Goal: Task Accomplishment & Management: Complete application form

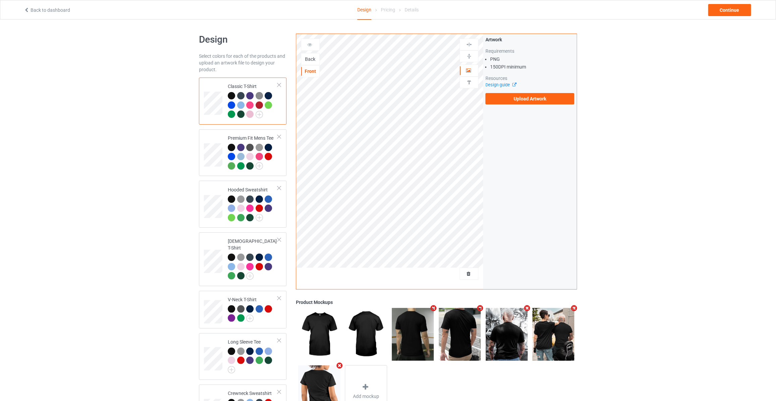
click at [313, 59] on div "Back" at bounding box center [310, 59] width 18 height 7
click at [522, 96] on label "Upload Artwork" at bounding box center [530, 98] width 89 height 11
click at [0, 0] on input "Upload Artwork" at bounding box center [0, 0] width 0 height 0
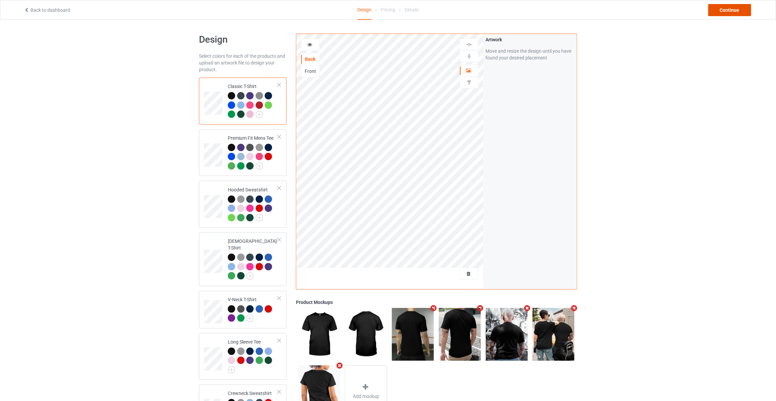
click at [727, 15] on div "Continue" at bounding box center [729, 10] width 43 height 12
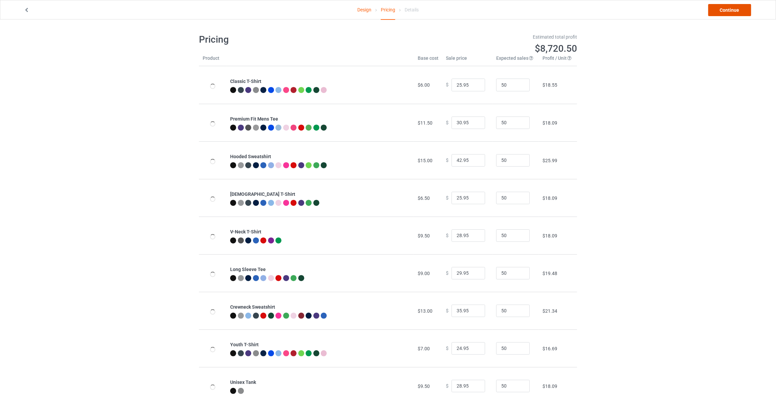
click at [731, 13] on link "Continue" at bounding box center [729, 10] width 43 height 12
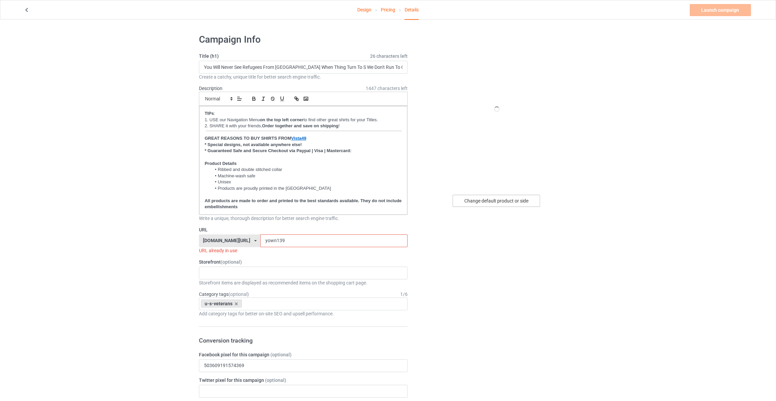
click at [504, 197] on div "Change default product or side" at bounding box center [497, 201] width 88 height 12
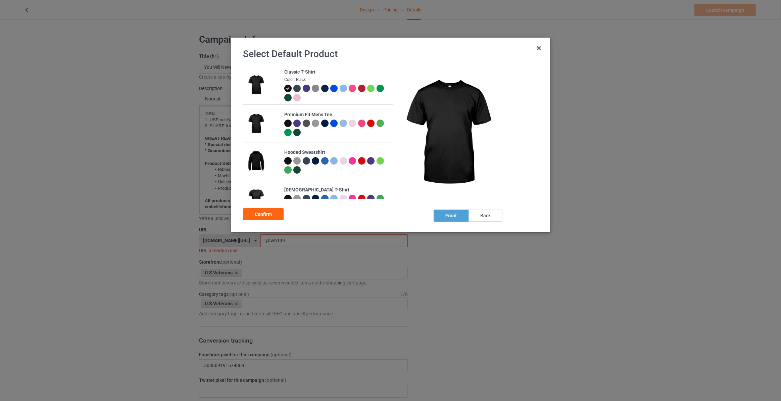
click at [492, 213] on div "back" at bounding box center [485, 215] width 34 height 12
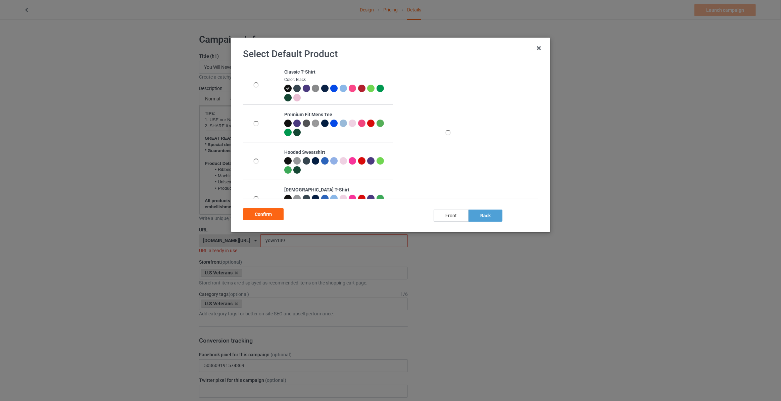
click at [252, 212] on div "Confirm" at bounding box center [263, 214] width 41 height 12
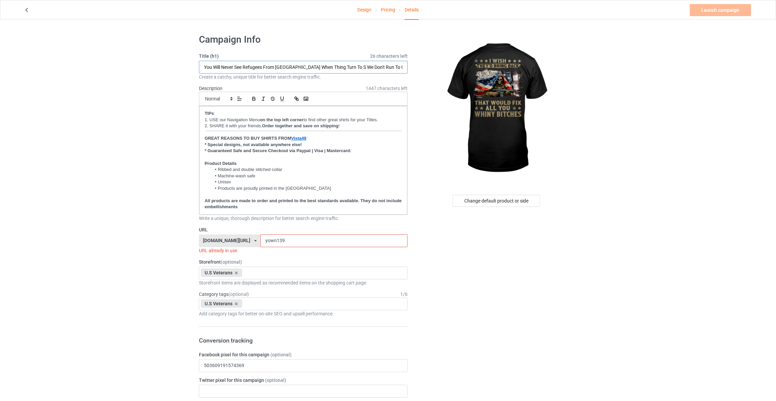
click at [244, 65] on input "You Will Never See Refugees From America When Thing Turn To S We Don't Run To O…" at bounding box center [303, 67] width 209 height 13
type input "I Wish They'd Bring Back That Would Fix All You Whiny B"
drag, startPoint x: 276, startPoint y: 241, endPoint x: 104, endPoint y: 224, distance: 172.9
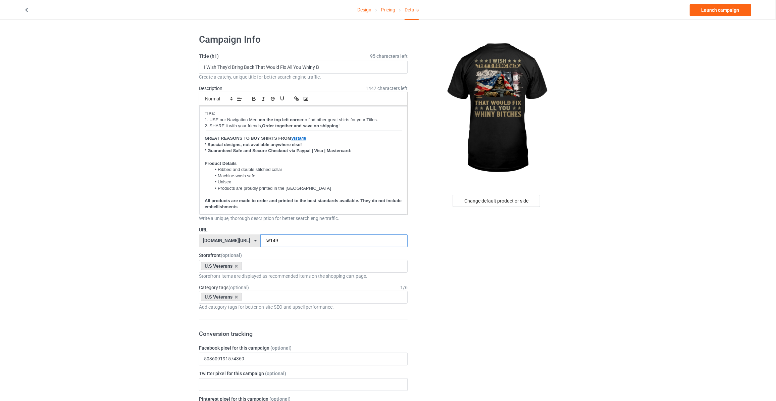
type input "iw149"
click at [709, 10] on link "Launch campaign" at bounding box center [720, 10] width 61 height 12
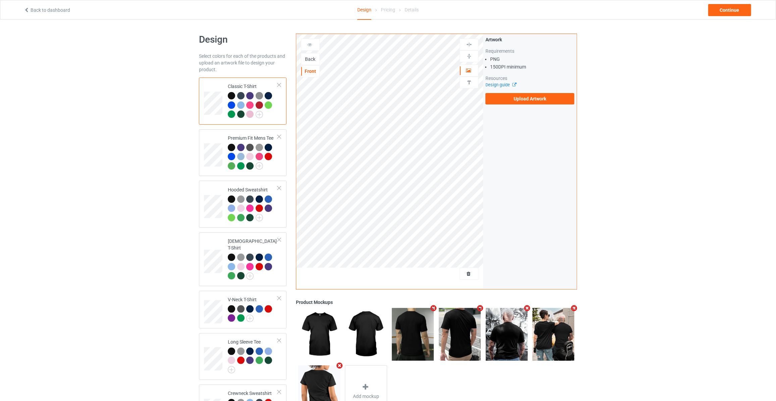
click at [310, 56] on div "Back" at bounding box center [310, 59] width 18 height 7
click at [529, 99] on label "Upload Artwork" at bounding box center [530, 98] width 89 height 11
click at [0, 0] on input "Upload Artwork" at bounding box center [0, 0] width 0 height 0
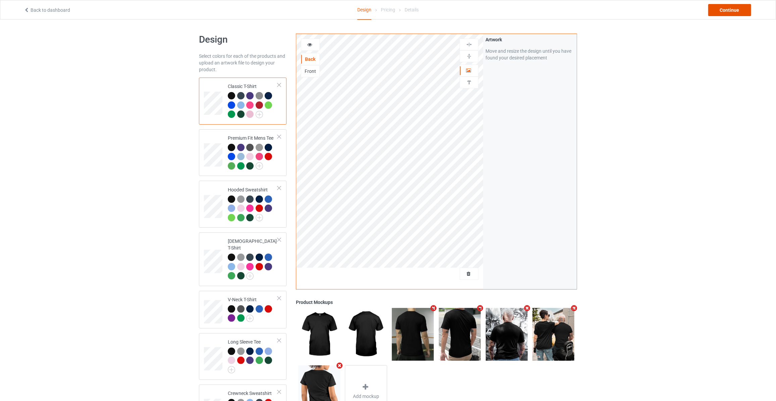
click at [730, 12] on div "Continue" at bounding box center [729, 10] width 43 height 12
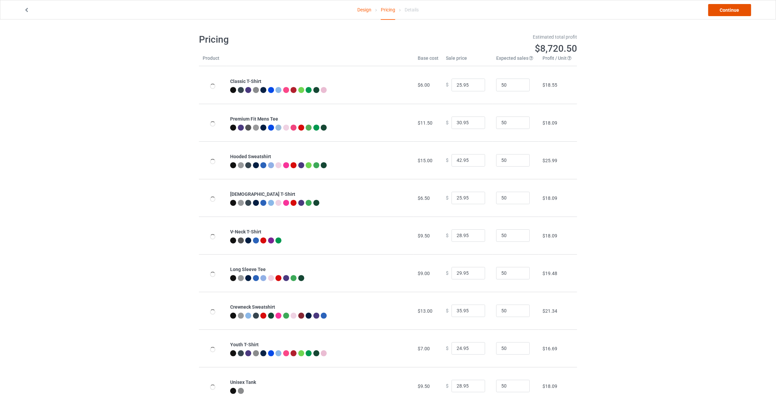
click at [730, 12] on link "Continue" at bounding box center [729, 10] width 43 height 12
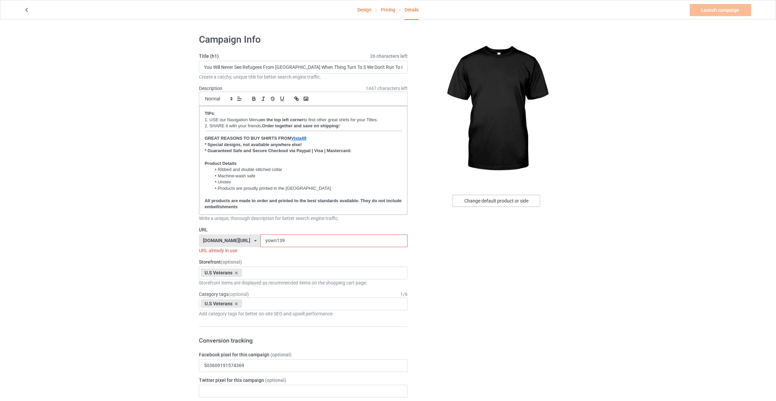
click at [499, 200] on div "Change default product or side" at bounding box center [497, 201] width 88 height 12
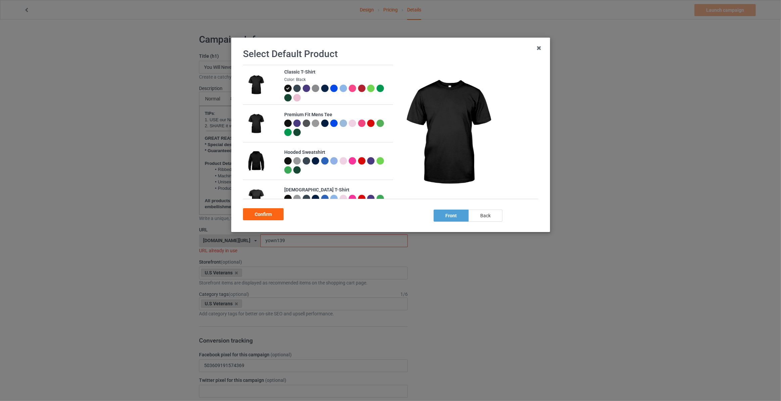
click at [488, 211] on div "back" at bounding box center [485, 215] width 34 height 12
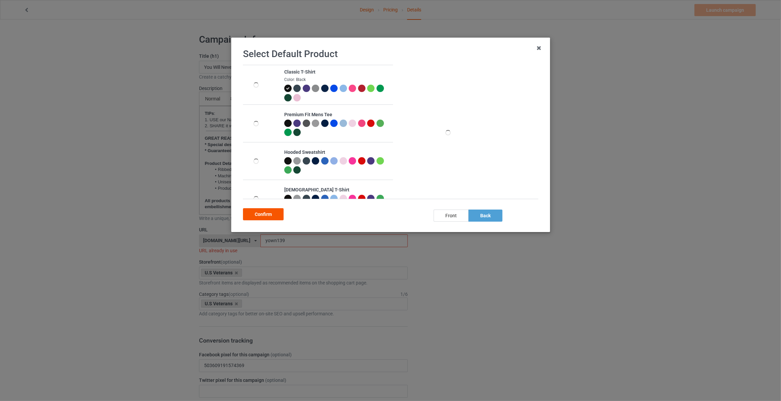
click at [267, 213] on div "Confirm" at bounding box center [263, 214] width 41 height 12
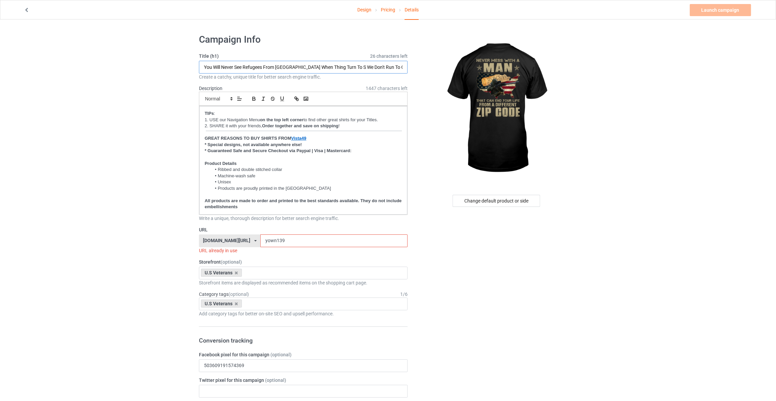
click at [290, 69] on input "You Will Never See Refugees From America When Thing Turn To S We Don't Run To O…" at bounding box center [303, 67] width 209 height 13
type input "Never Mess With A Man That Can End Your Life From A Different Zip Code"
drag, startPoint x: 277, startPoint y: 237, endPoint x: 62, endPoint y: 229, distance: 214.9
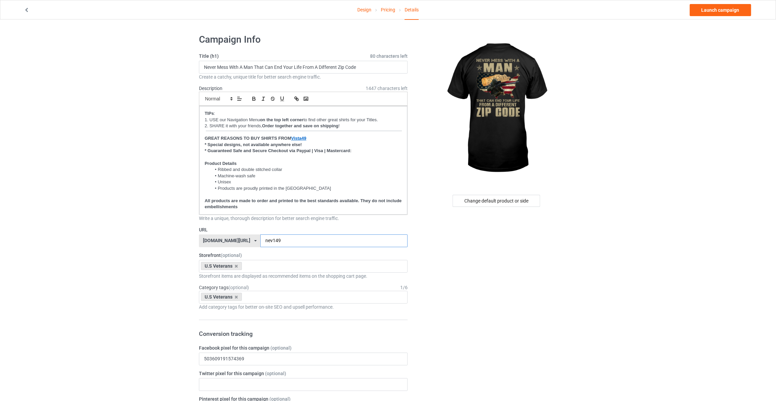
type input "nev149"
click at [726, 7] on link "Launch campaign" at bounding box center [720, 10] width 61 height 12
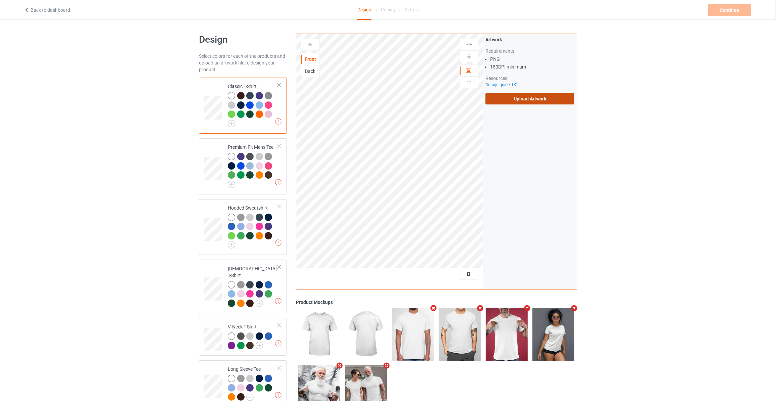
click at [505, 100] on label "Upload Artwork" at bounding box center [530, 98] width 89 height 11
click at [0, 0] on input "Upload Artwork" at bounding box center [0, 0] width 0 height 0
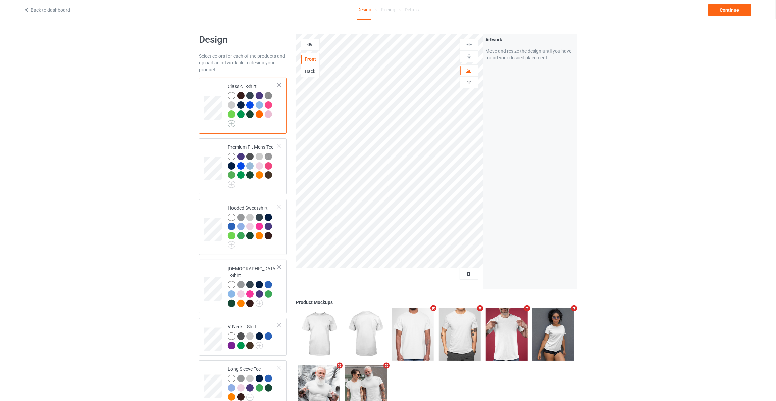
click at [229, 124] on img at bounding box center [231, 123] width 7 height 7
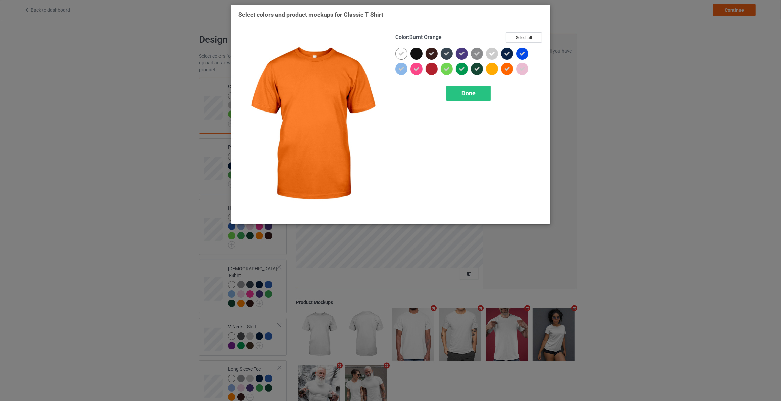
click at [507, 67] on icon at bounding box center [507, 69] width 6 height 6
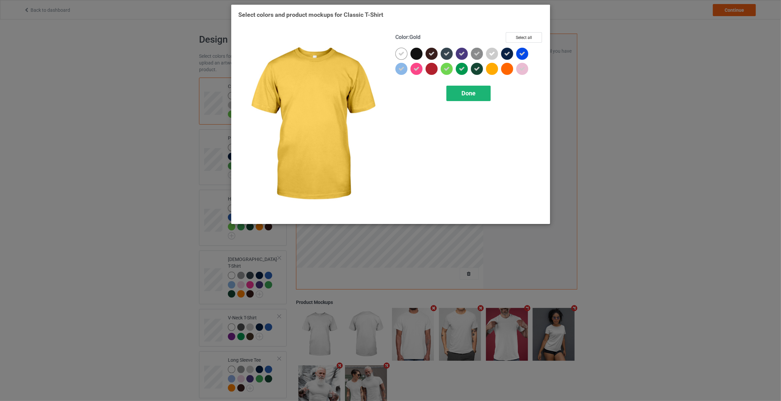
click at [471, 96] on span "Done" at bounding box center [468, 93] width 14 height 7
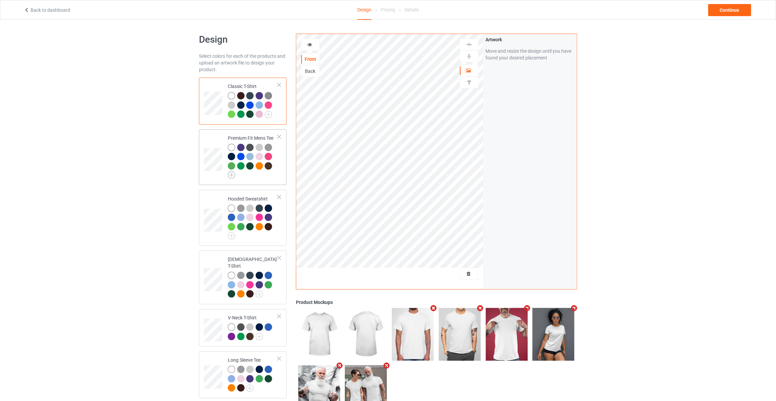
click at [234, 176] on img at bounding box center [231, 174] width 7 height 7
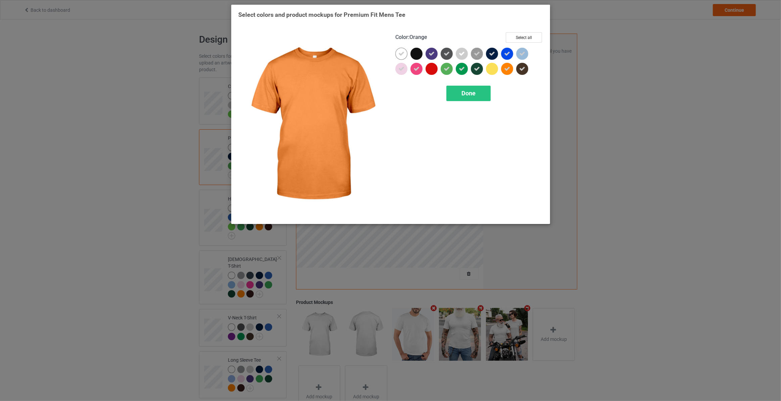
click at [507, 67] on icon at bounding box center [507, 69] width 6 height 6
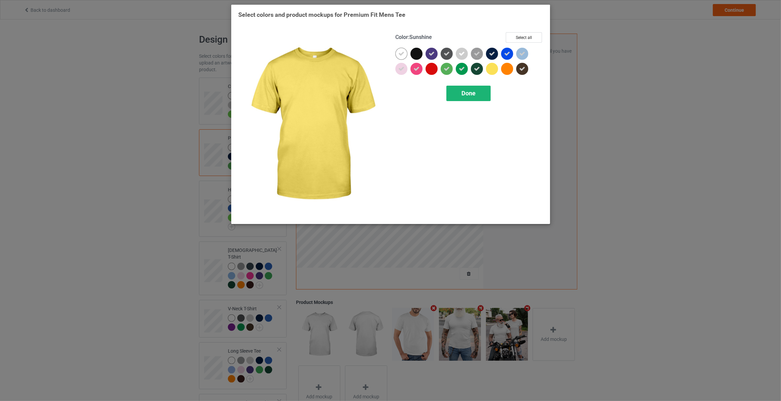
click at [474, 90] on span "Done" at bounding box center [468, 93] width 14 height 7
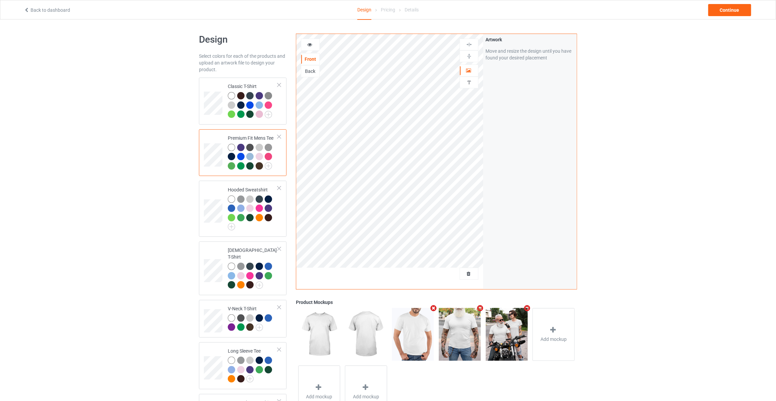
scroll to position [61, 0]
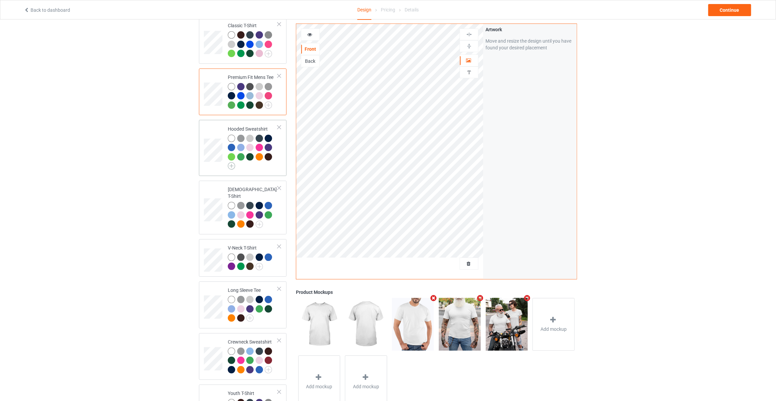
click at [230, 165] on img at bounding box center [231, 165] width 7 height 7
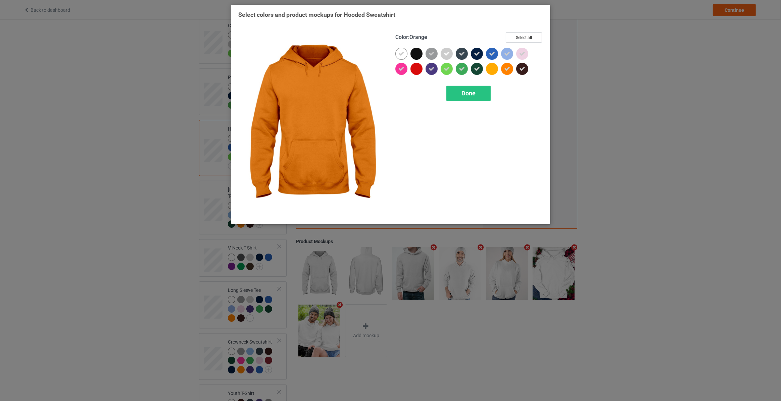
click at [509, 65] on div at bounding box center [507, 69] width 12 height 12
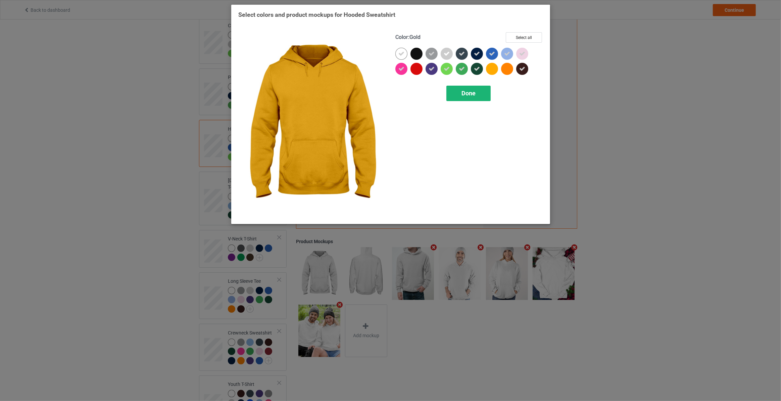
click at [475, 92] on span "Done" at bounding box center [468, 93] width 14 height 7
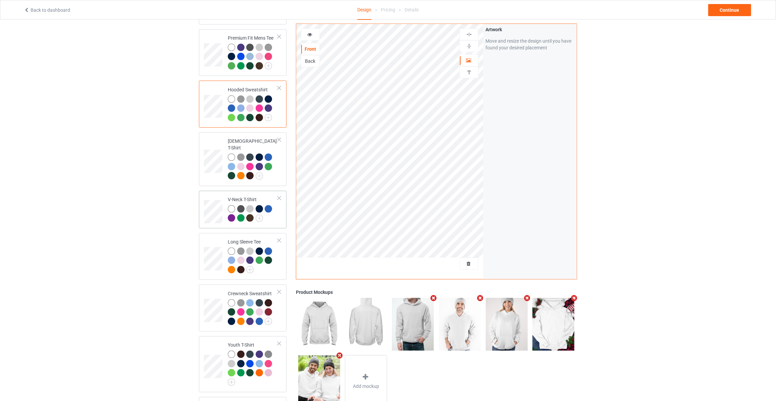
scroll to position [122, 0]
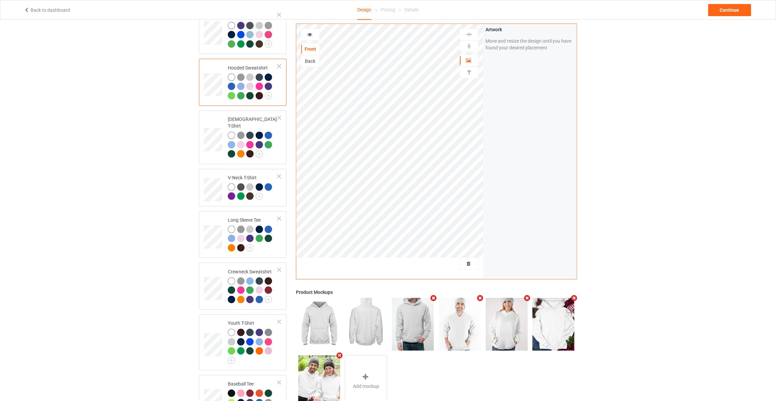
click at [313, 58] on div "Back" at bounding box center [310, 61] width 18 height 7
click at [310, 50] on div "Front" at bounding box center [310, 49] width 18 height 7
click at [253, 244] on img at bounding box center [249, 247] width 7 height 7
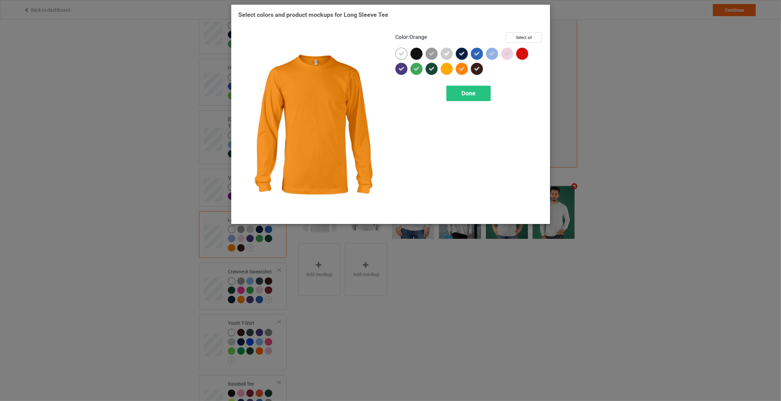
click at [463, 68] on icon at bounding box center [462, 69] width 6 height 6
click at [454, 98] on div "Done" at bounding box center [468, 93] width 44 height 15
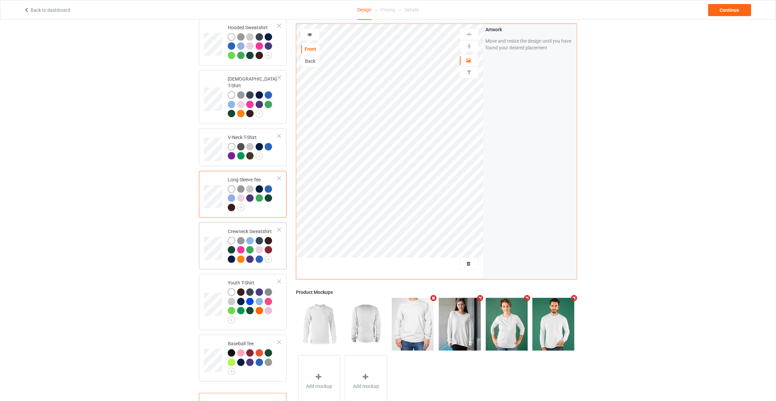
scroll to position [162, 0]
click at [266, 255] on img at bounding box center [268, 258] width 7 height 7
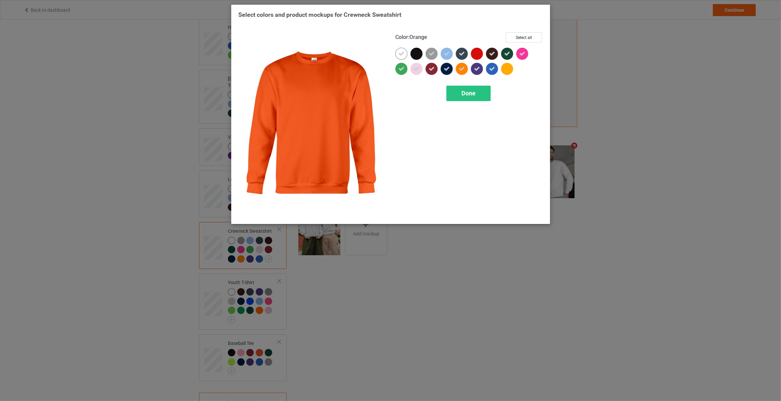
click at [465, 69] on div at bounding box center [462, 69] width 12 height 12
click at [469, 93] on span "Done" at bounding box center [468, 93] width 14 height 7
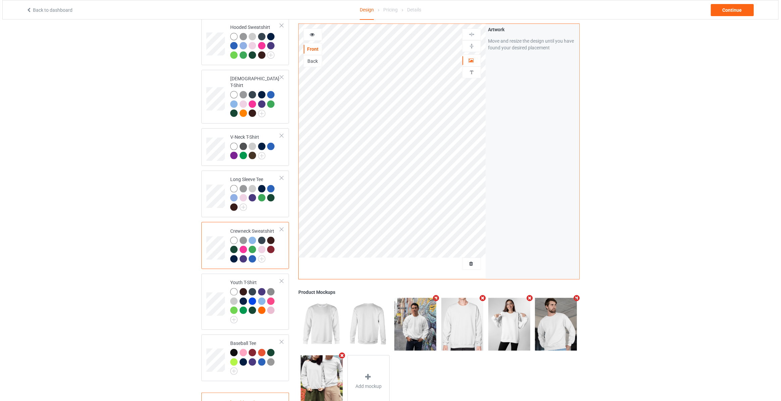
scroll to position [180, 0]
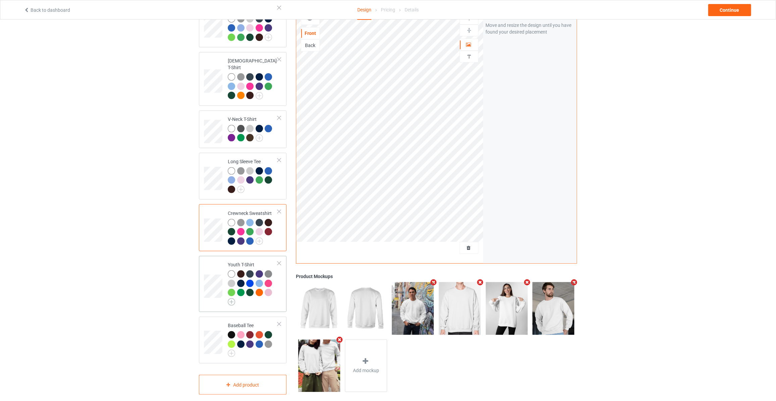
click at [231, 298] on img at bounding box center [231, 301] width 7 height 7
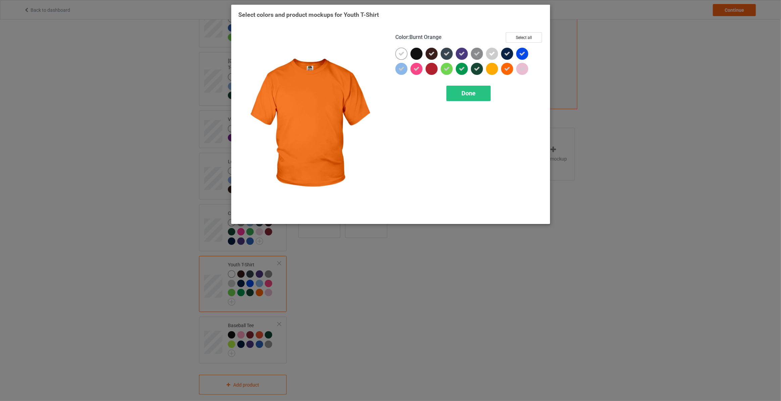
click at [505, 71] on icon at bounding box center [507, 69] width 6 height 6
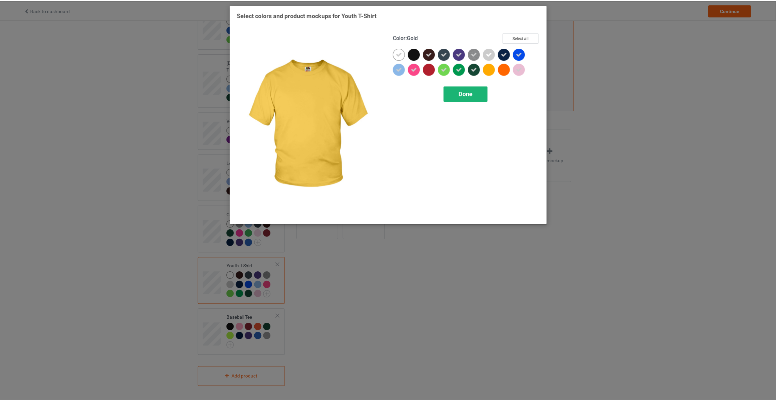
scroll to position [171, 0]
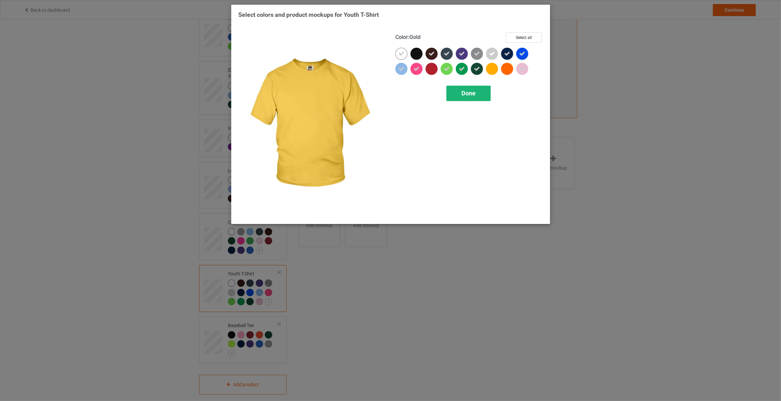
click at [469, 93] on span "Done" at bounding box center [468, 93] width 14 height 7
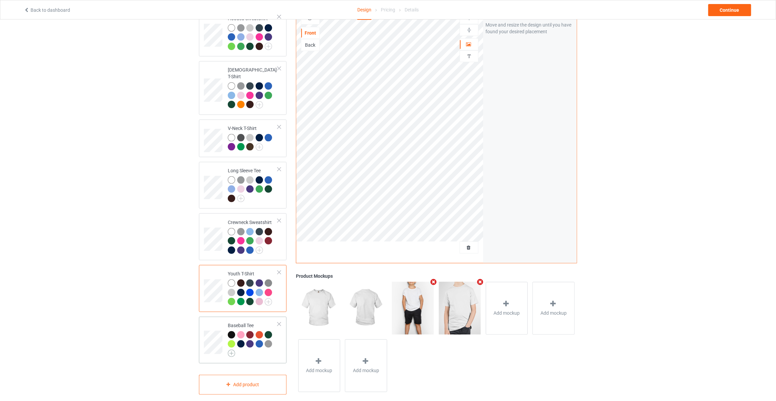
click at [230, 349] on img at bounding box center [231, 352] width 7 height 7
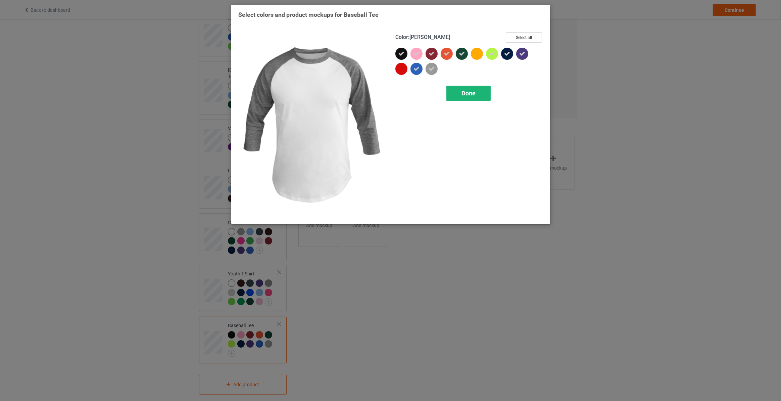
click at [465, 95] on span "Done" at bounding box center [468, 93] width 14 height 7
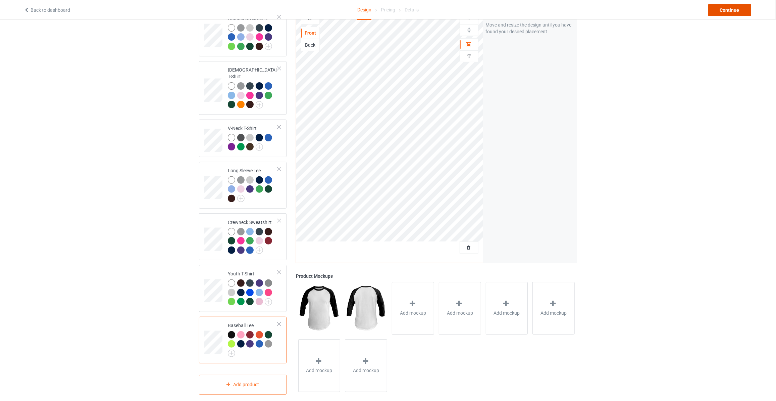
click at [731, 11] on div "Continue" at bounding box center [729, 10] width 43 height 12
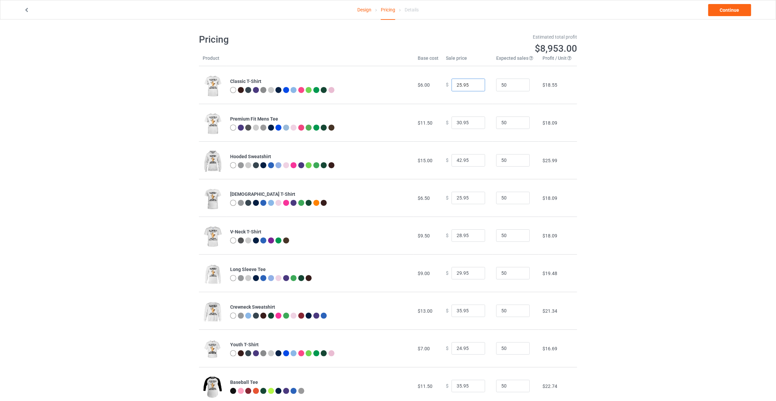
type input "25.95"
click at [474, 84] on input "25.95" at bounding box center [469, 85] width 34 height 13
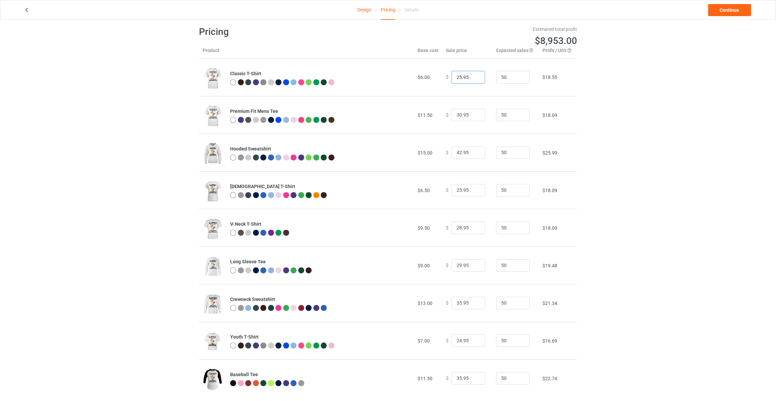
scroll to position [19, 0]
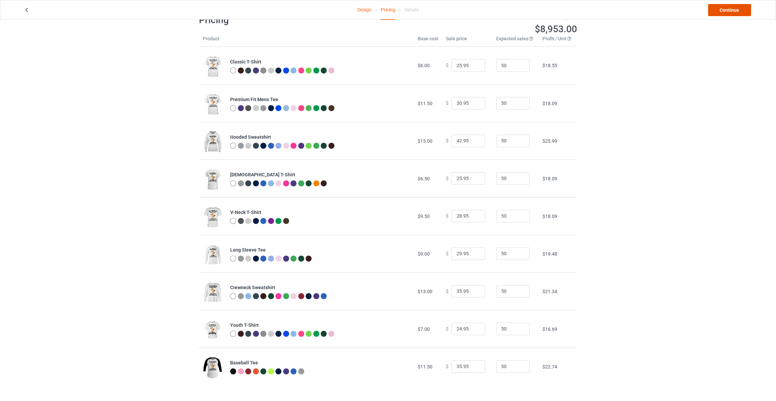
click at [729, 12] on link "Continue" at bounding box center [729, 10] width 43 height 12
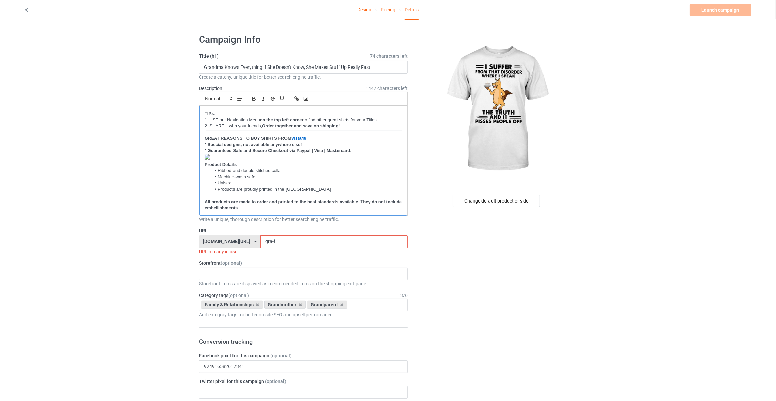
click at [209, 159] on strong "﻿" at bounding box center [207, 157] width 5 height 5
click at [220, 273] on div "Horses Books MAGA Dogs Family God Mechanic Firefighter Veteran's Dad Veteran Po…" at bounding box center [303, 272] width 209 height 13
type input "hor"
click at [220, 281] on div "Horses" at bounding box center [303, 285] width 208 height 12
click at [256, 303] on icon at bounding box center [257, 303] width 3 height 4
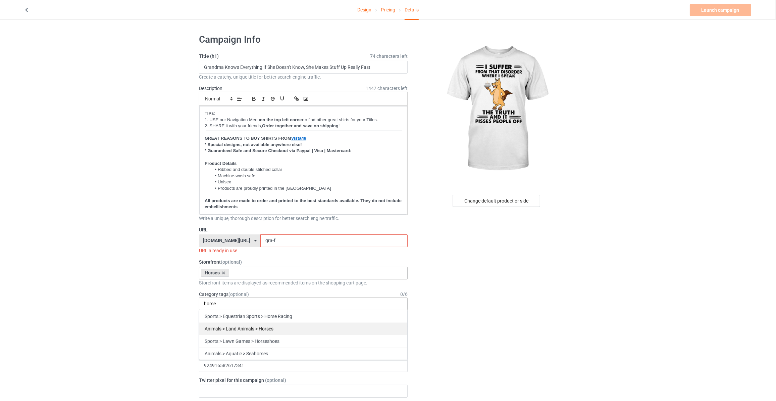
type input "horse"
click at [257, 327] on div "Animals > Land Animals > Horses" at bounding box center [303, 328] width 208 height 12
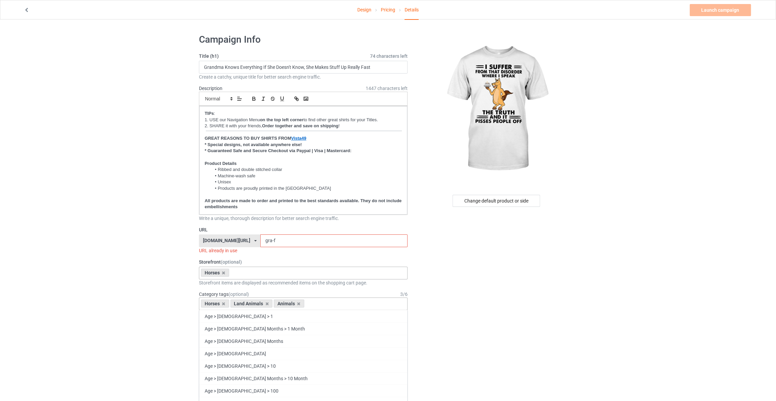
click at [485, 204] on div "Change default product or side" at bounding box center [497, 201] width 88 height 12
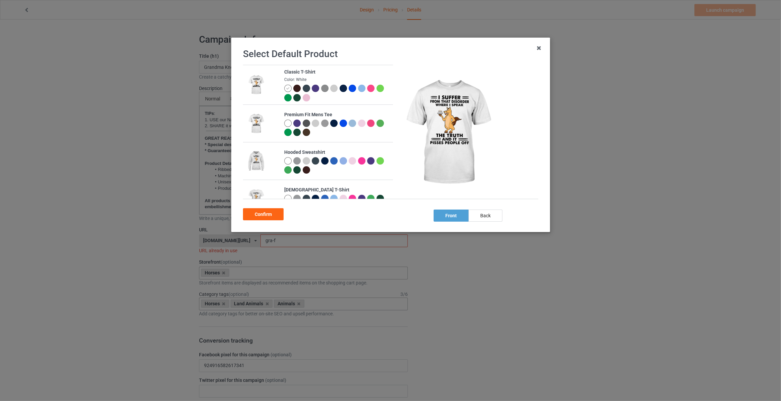
click at [321, 91] on img at bounding box center [324, 88] width 7 height 7
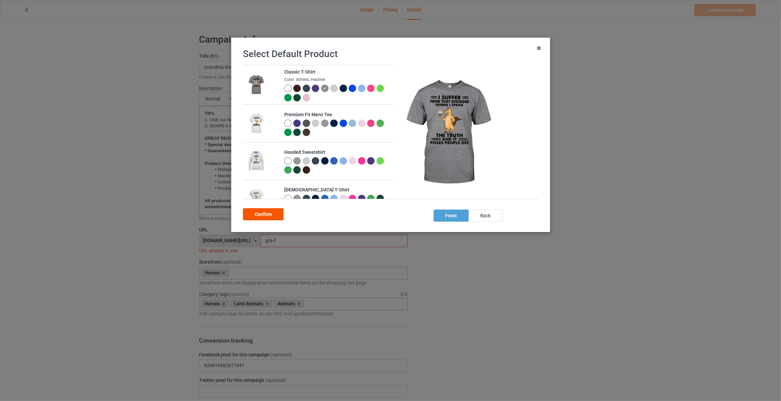
click at [274, 215] on div "Confirm" at bounding box center [263, 214] width 41 height 12
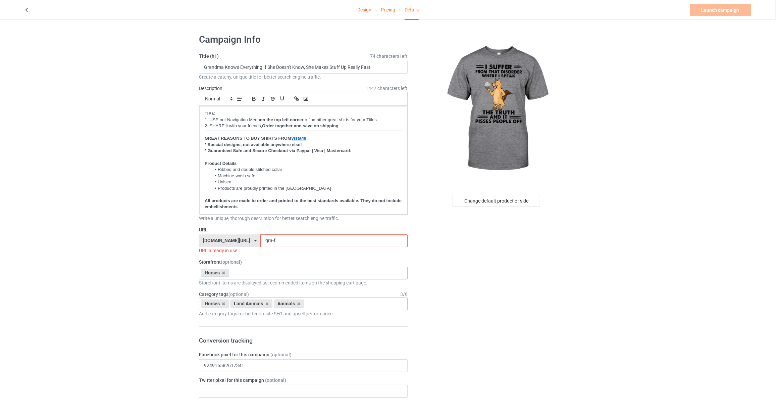
click at [265, 73] on div "Create a catchy, unique title for better search engine traffic." at bounding box center [303, 76] width 209 height 7
click at [268, 68] on input "Grandma Knows Everything If She Doesn't Know, She Makes Stuff Up Really Fast" at bounding box center [303, 67] width 209 height 13
paste input "I Suffer From That Disorder Where I Speak The Truth And It Pisses People Off"
type input "I Suffer From That Disorder Where I Speak The Truth And It Pisses People Off"
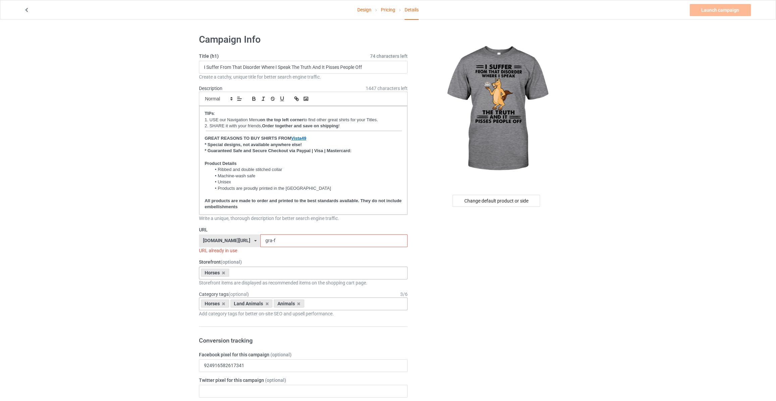
drag, startPoint x: 282, startPoint y: 242, endPoint x: 70, endPoint y: 209, distance: 214.5
click at [260, 238] on input "isu149" at bounding box center [333, 240] width 147 height 13
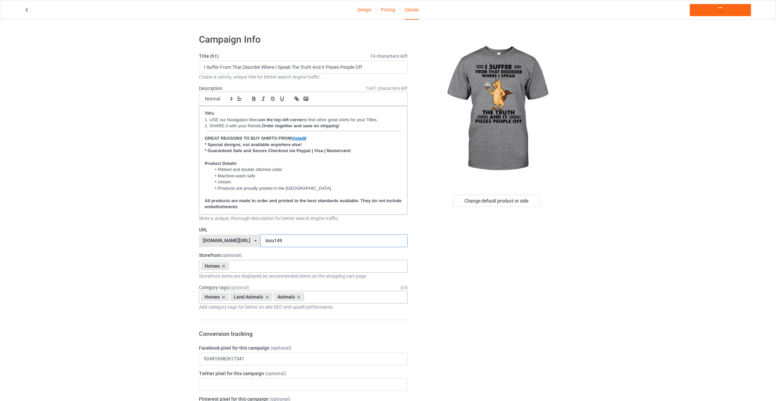
type input "isuu149"
click at [724, 14] on link "Launch campaign" at bounding box center [720, 10] width 61 height 12
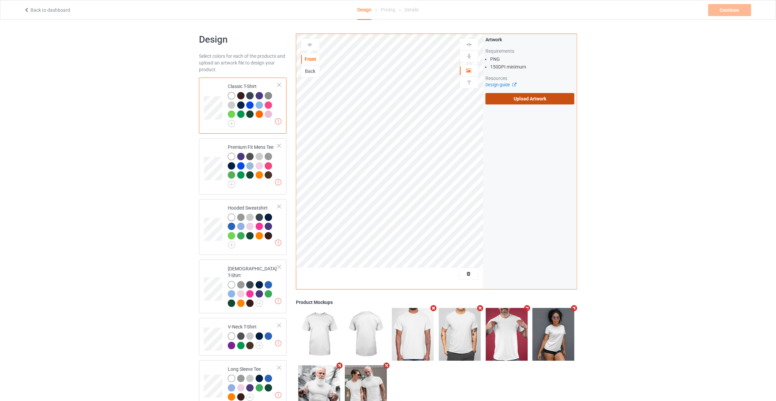
click at [508, 99] on label "Upload Artwork" at bounding box center [530, 98] width 89 height 11
click at [0, 0] on input "Upload Artwork" at bounding box center [0, 0] width 0 height 0
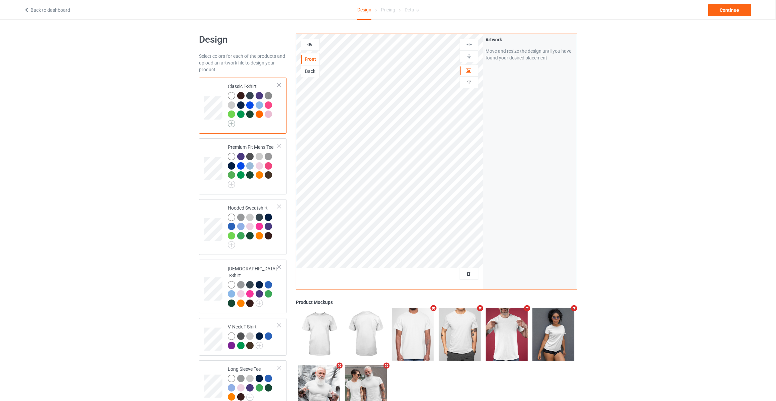
click at [230, 123] on img at bounding box center [231, 123] width 7 height 7
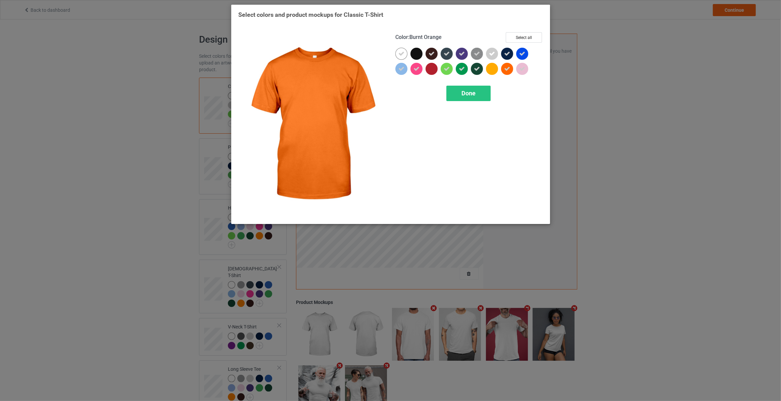
click at [510, 68] on div at bounding box center [507, 69] width 12 height 12
click at [475, 96] on span "Done" at bounding box center [468, 93] width 14 height 7
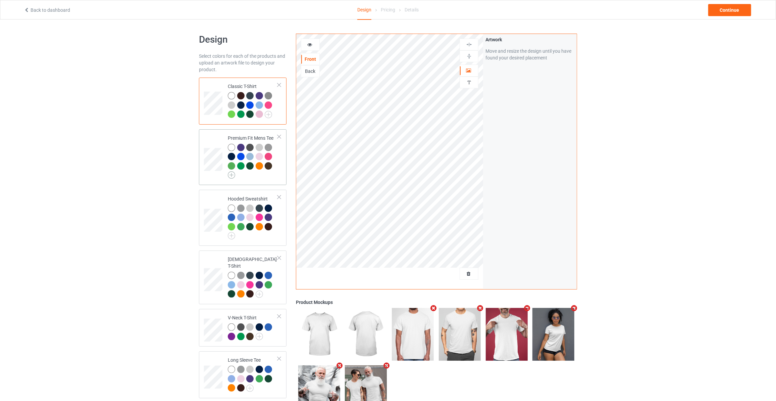
click at [232, 173] on img at bounding box center [231, 174] width 7 height 7
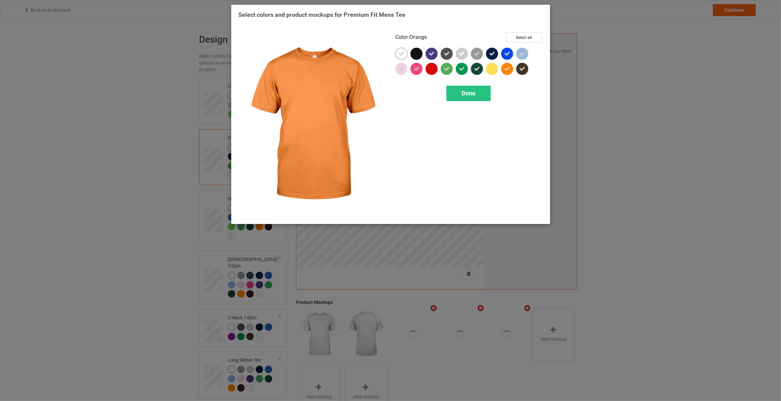
click at [506, 66] on icon at bounding box center [507, 69] width 6 height 6
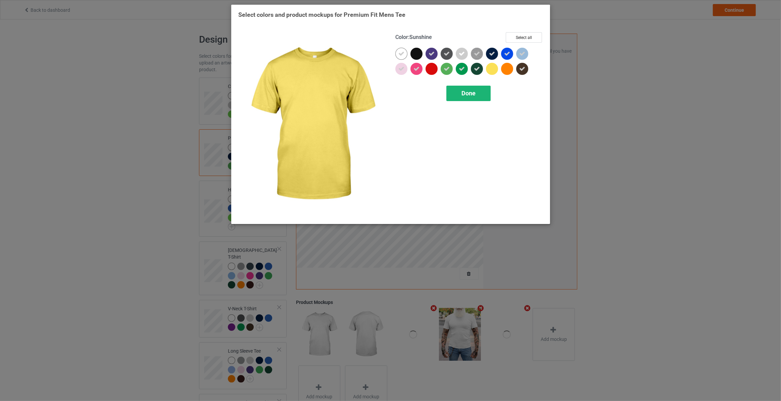
click at [478, 91] on div "Done" at bounding box center [468, 93] width 44 height 15
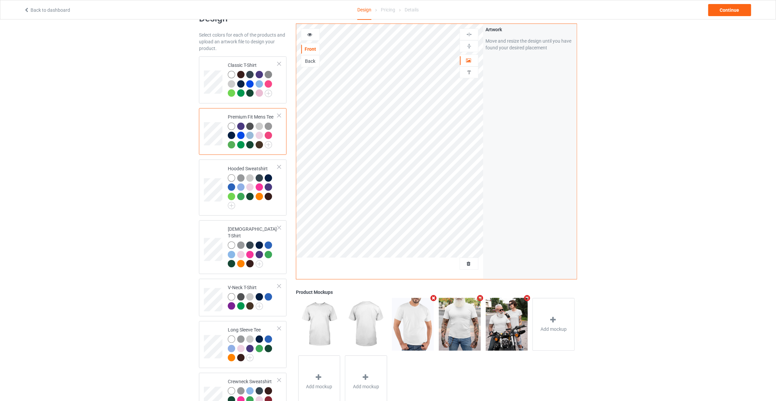
scroll to position [41, 0]
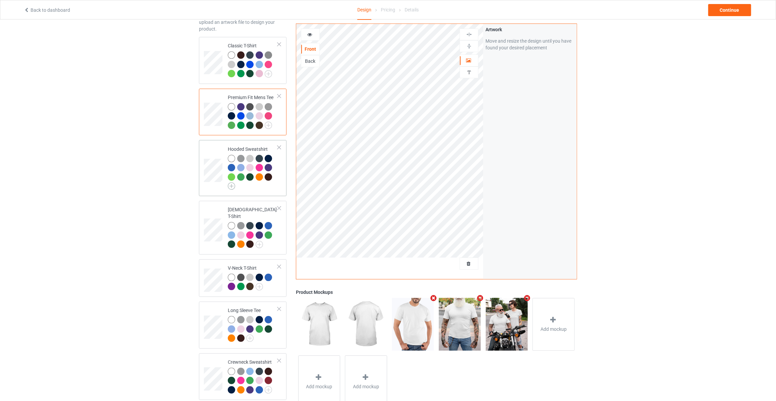
click at [232, 185] on img at bounding box center [231, 185] width 7 height 7
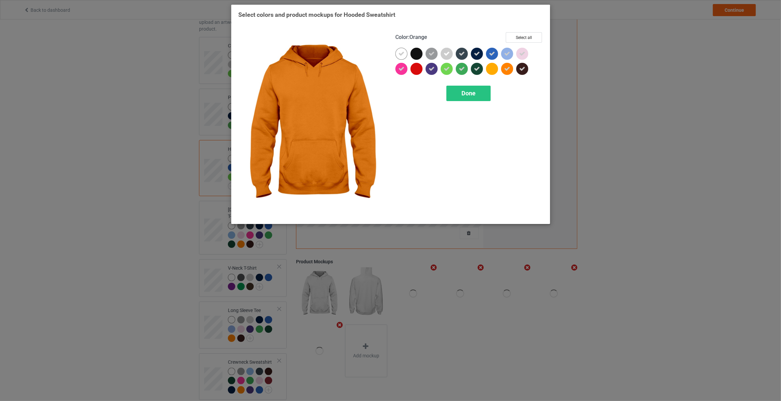
click at [507, 67] on icon at bounding box center [507, 69] width 6 height 6
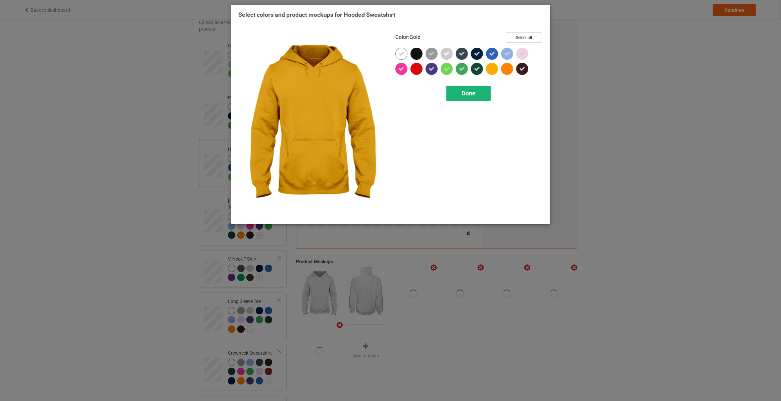
click at [472, 92] on span "Done" at bounding box center [468, 93] width 14 height 7
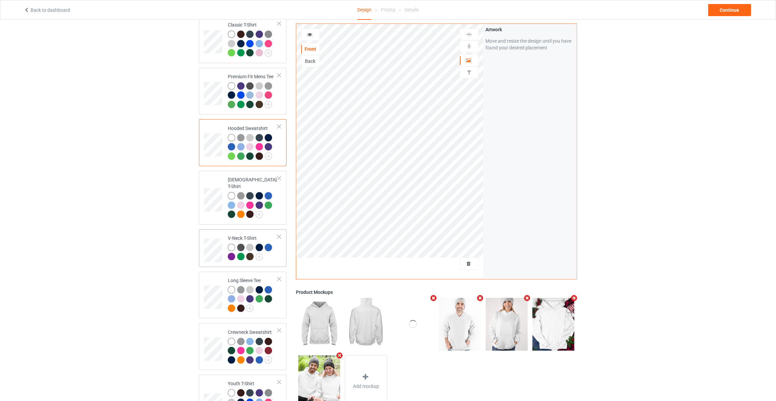
scroll to position [81, 0]
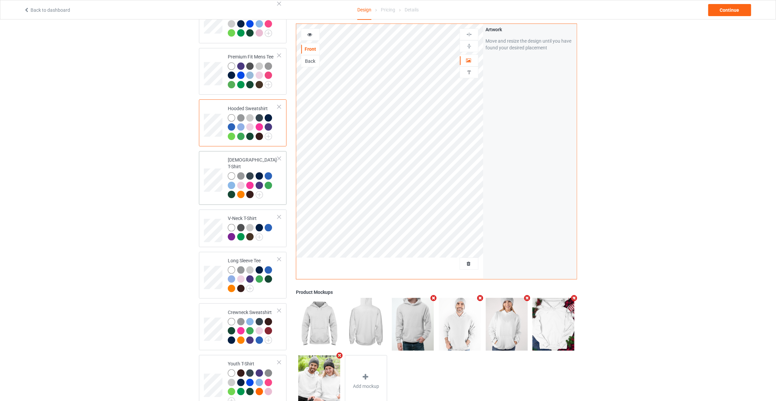
click at [264, 186] on div at bounding box center [253, 186] width 50 height 28
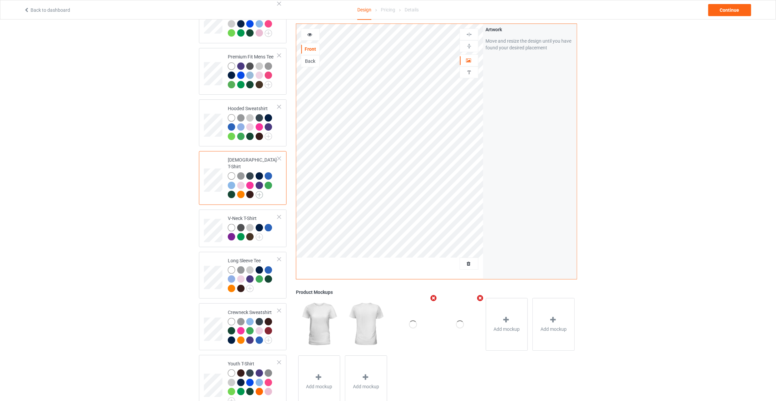
click at [258, 191] on img at bounding box center [259, 194] width 7 height 7
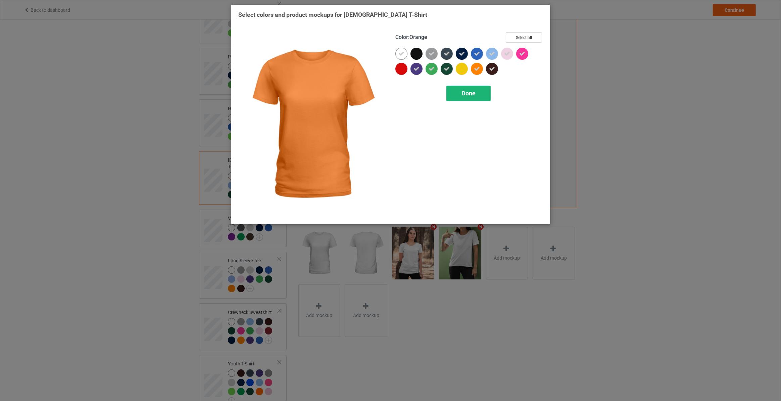
click at [477, 70] on icon at bounding box center [477, 69] width 6 height 6
drag, startPoint x: 466, startPoint y: 103, endPoint x: 468, endPoint y: 98, distance: 4.7
click at [467, 102] on div "Color : Orange Select all Done" at bounding box center [469, 125] width 157 height 194
click at [469, 96] on span "Done" at bounding box center [468, 93] width 14 height 7
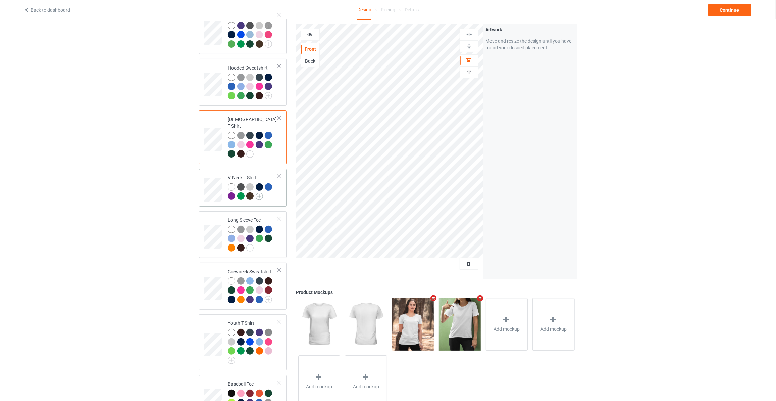
scroll to position [122, 0]
click at [246, 244] on img at bounding box center [249, 247] width 7 height 7
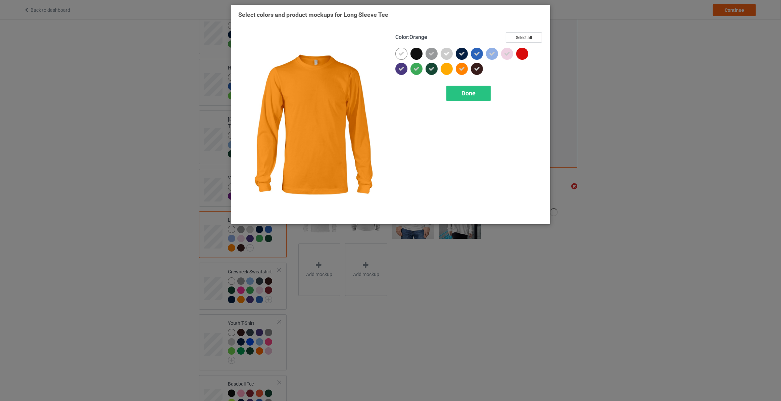
click at [459, 70] on icon at bounding box center [462, 69] width 6 height 6
click at [463, 98] on div "Done" at bounding box center [468, 93] width 44 height 15
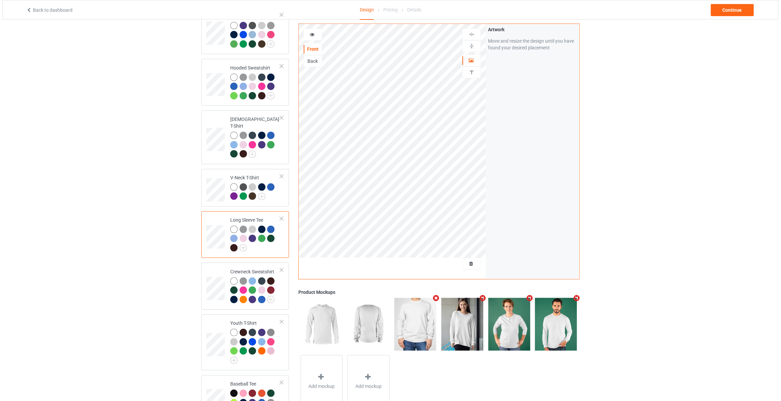
scroll to position [180, 0]
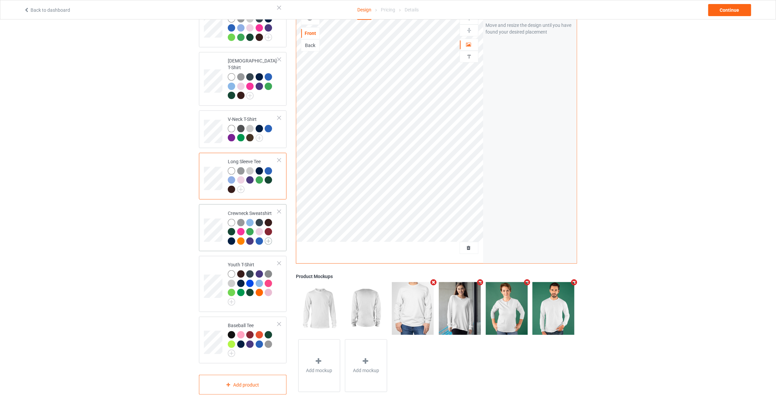
click at [266, 237] on img at bounding box center [268, 240] width 7 height 7
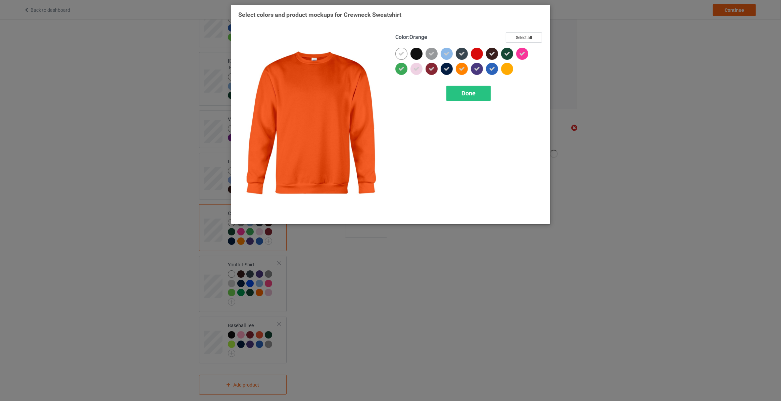
click at [460, 67] on icon at bounding box center [462, 69] width 6 height 6
click at [458, 97] on div "Done" at bounding box center [468, 93] width 44 height 15
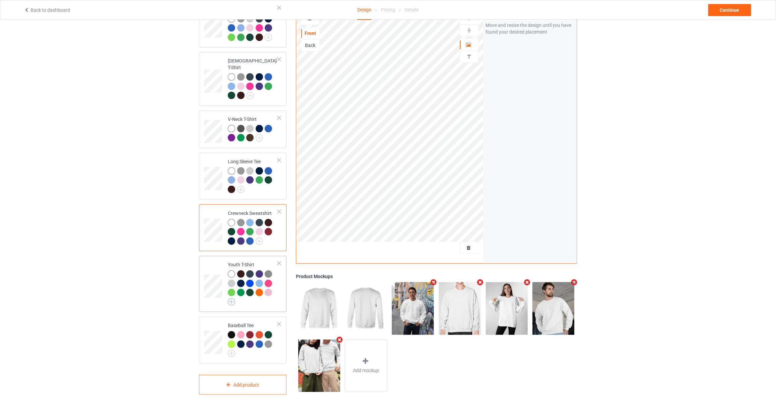
click at [229, 298] on img at bounding box center [231, 301] width 7 height 7
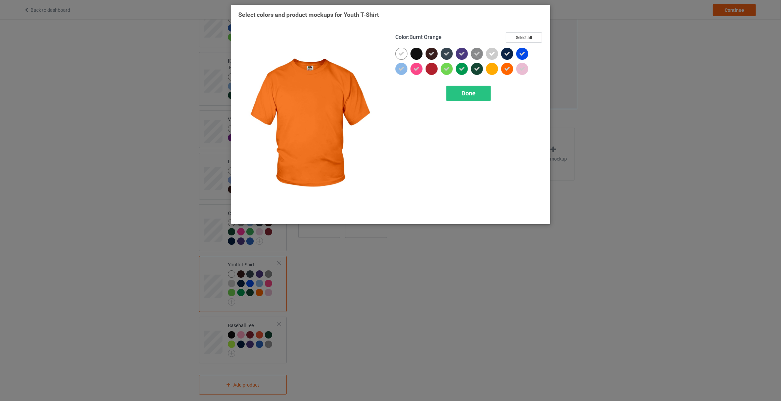
click at [505, 66] on div at bounding box center [507, 69] width 12 height 12
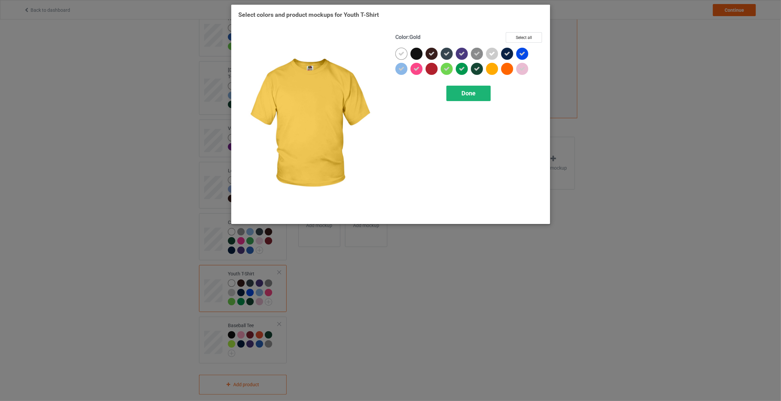
click at [476, 94] on div "Done" at bounding box center [468, 93] width 44 height 15
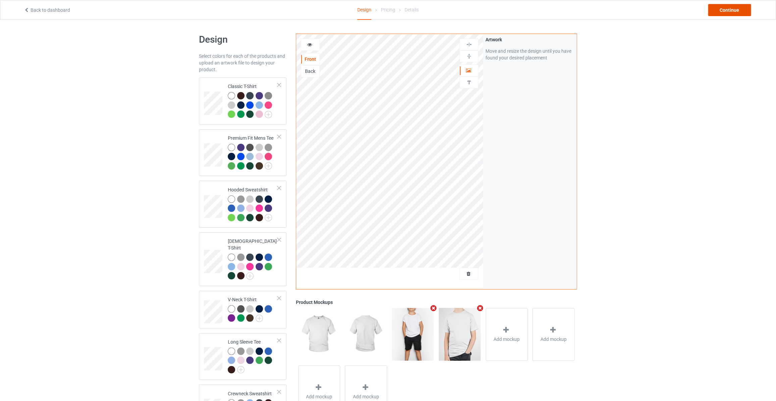
click at [740, 8] on div "Continue" at bounding box center [729, 10] width 43 height 12
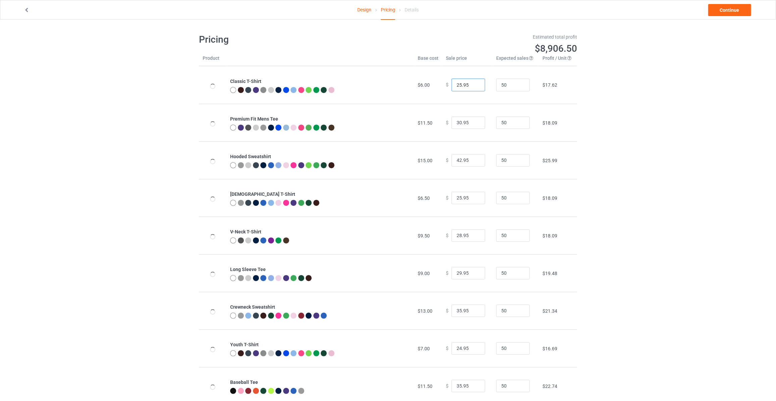
click at [473, 84] on input "25.95" at bounding box center [469, 85] width 34 height 13
click at [473, 84] on input "26.95" at bounding box center [469, 85] width 34 height 13
type input "25.95"
click at [474, 86] on input "25.95" at bounding box center [469, 85] width 34 height 13
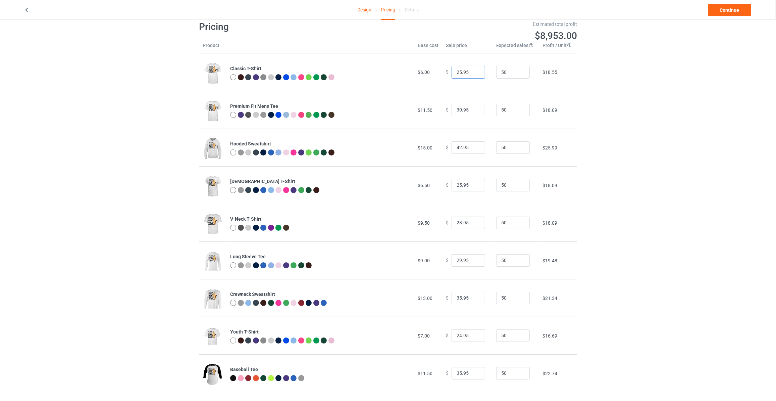
scroll to position [19, 0]
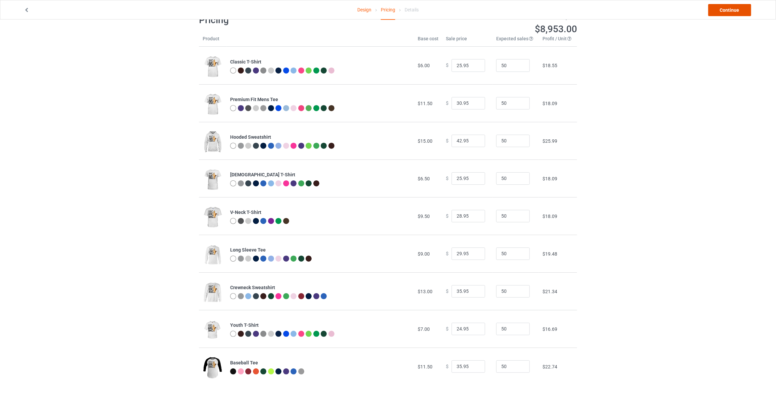
click at [730, 10] on link "Continue" at bounding box center [729, 10] width 43 height 12
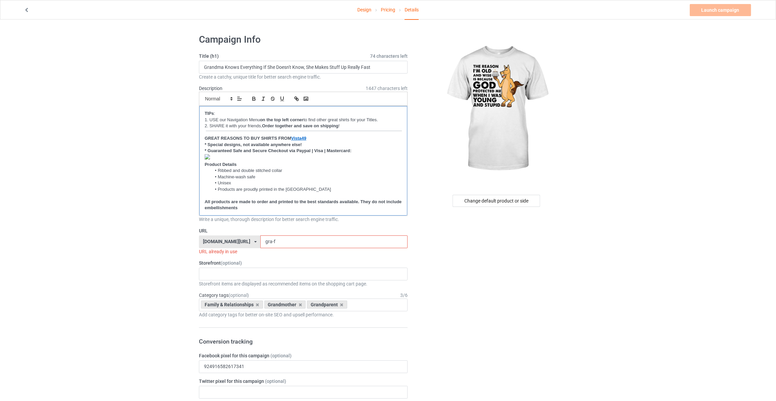
click at [212, 154] on p "﻿" at bounding box center [303, 157] width 197 height 7
click at [230, 270] on div "Horses Books MAGA Dogs Family God Mechanic Firefighter Veteran's Dad Veteran Po…" at bounding box center [303, 272] width 209 height 13
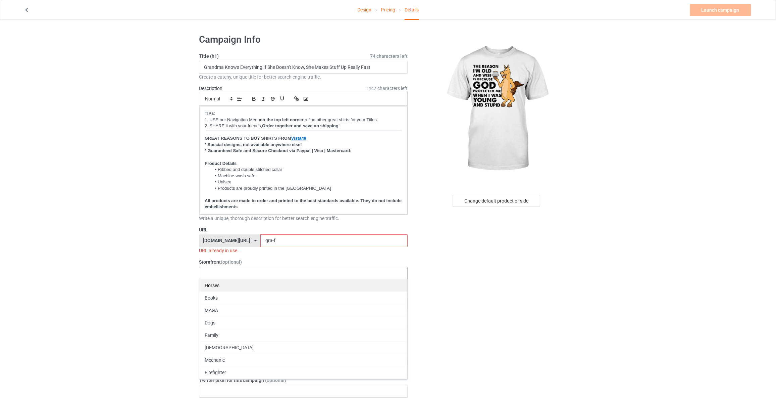
click at [220, 279] on div "Horses" at bounding box center [303, 285] width 208 height 12
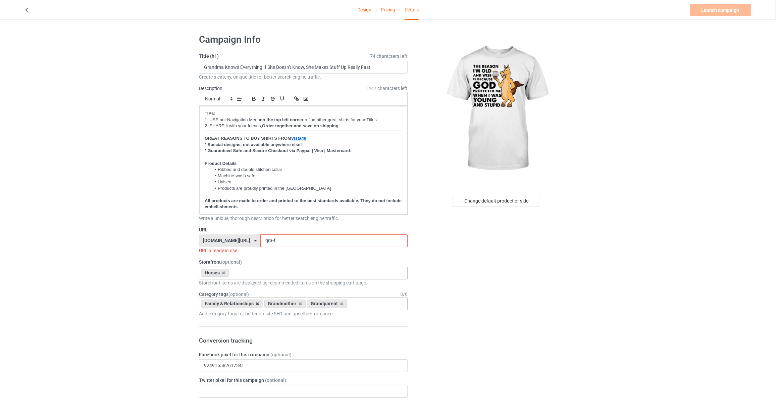
click at [256, 301] on icon at bounding box center [257, 303] width 3 height 4
click at [212, 303] on input "text" at bounding box center [209, 304] width 10 height 6
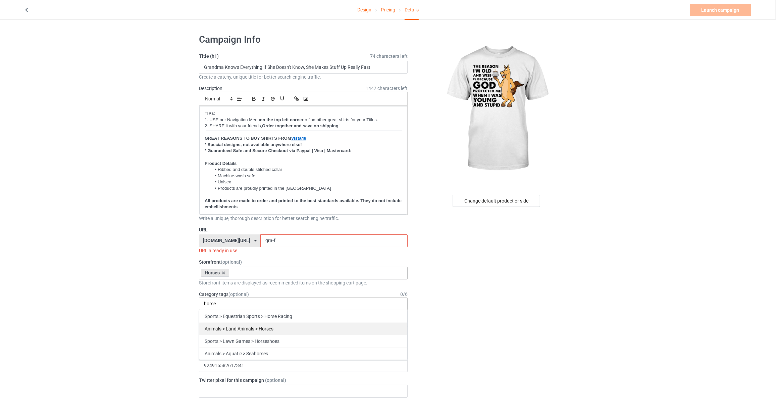
type input "horse"
click at [241, 327] on div "Animals > Land Animals > Horses" at bounding box center [303, 328] width 208 height 12
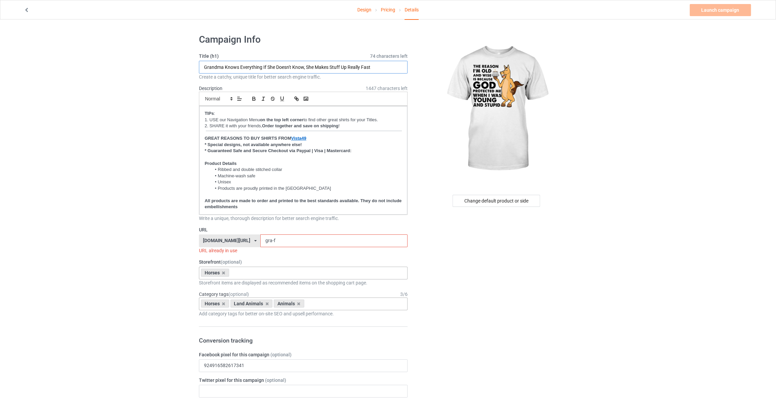
click at [257, 66] on input "Grandma Knows Everything If She Doesn't Know, She Makes Stuff Up Really Fast" at bounding box center [303, 67] width 209 height 13
type input "I Suffer From That Disorder Where I Speak The Truth And It Pisses People Off"
drag, startPoint x: 270, startPoint y: 240, endPoint x: 116, endPoint y: 240, distance: 153.7
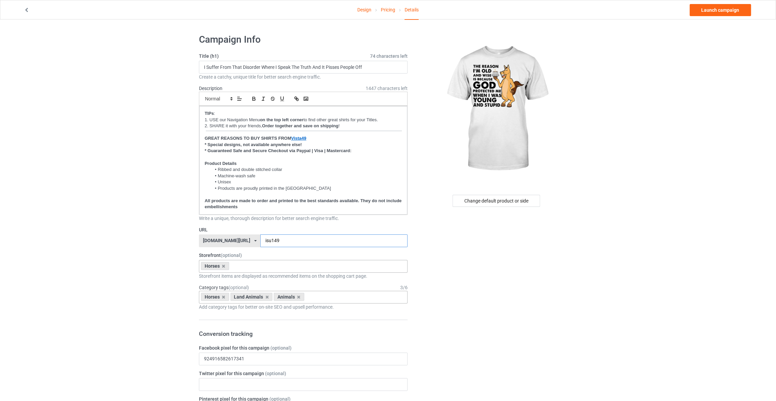
type input "isu149"
click at [493, 204] on div "Change default product or side" at bounding box center [497, 201] width 88 height 12
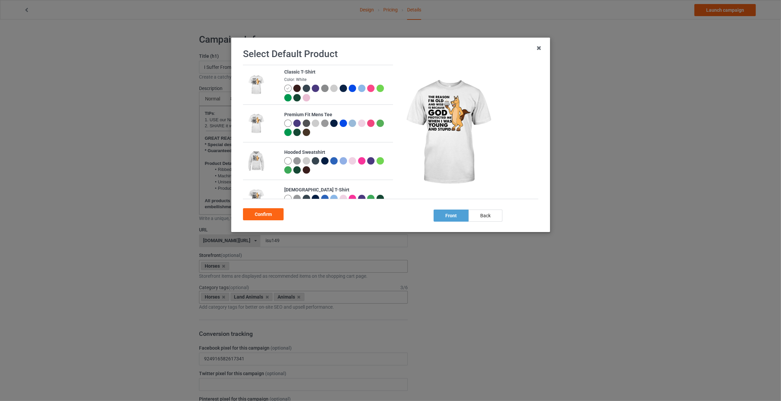
click at [323, 88] on img at bounding box center [324, 88] width 7 height 7
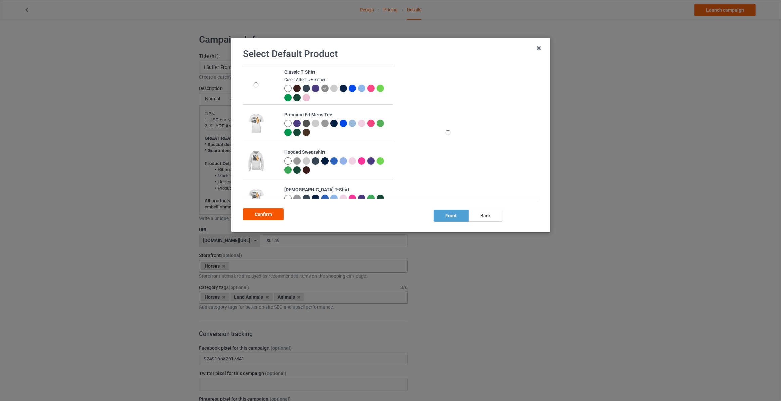
click at [270, 210] on div "Confirm" at bounding box center [263, 214] width 41 height 12
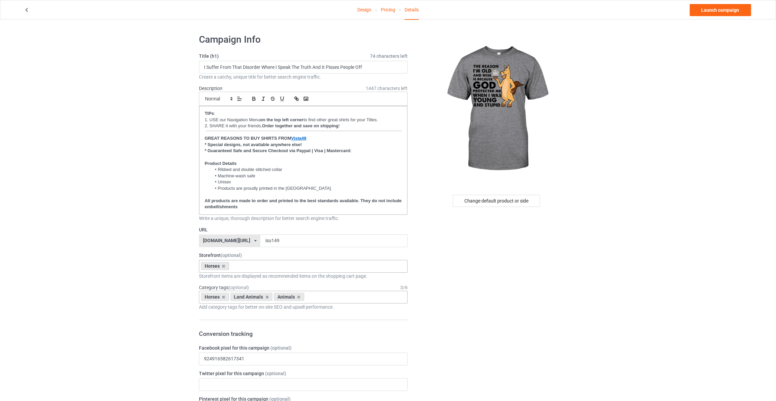
click at [712, 12] on link "Launch campaign" at bounding box center [720, 10] width 61 height 12
